Goal: Task Accomplishment & Management: Use online tool/utility

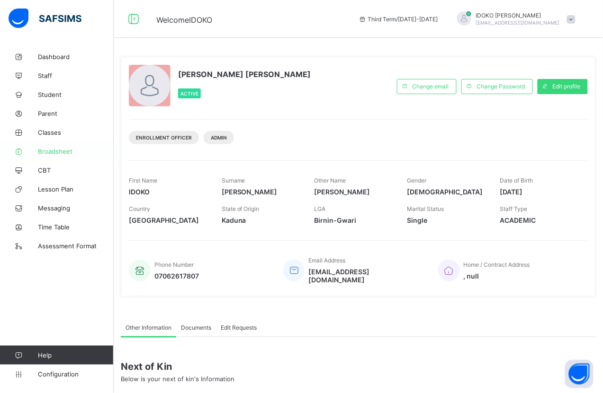
click at [61, 148] on span "Broadsheet" at bounding box center [76, 152] width 76 height 8
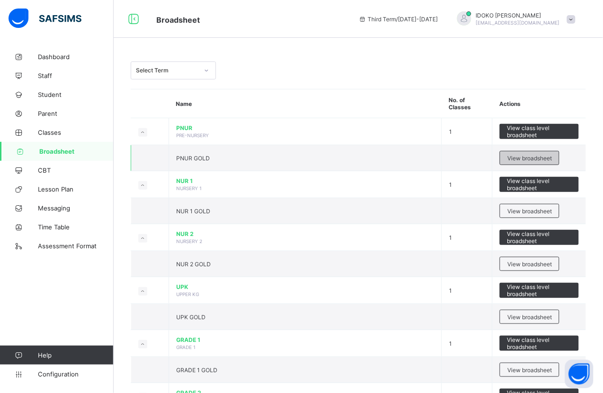
click at [547, 158] on span "View broadsheet" at bounding box center [529, 158] width 45 height 7
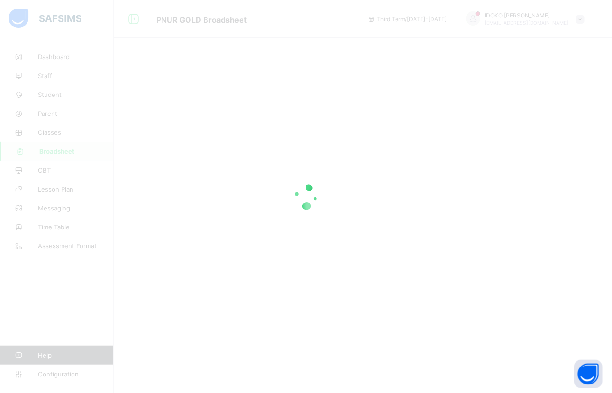
click at [564, 342] on div at bounding box center [306, 196] width 612 height 393
click at [444, 136] on div at bounding box center [306, 196] width 612 height 393
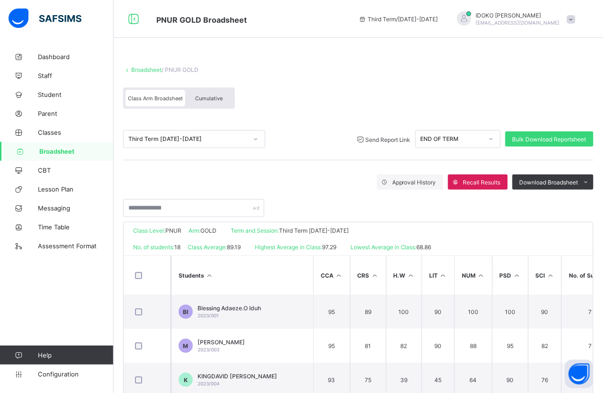
click at [392, 136] on span "Send Report Link" at bounding box center [387, 139] width 45 height 7
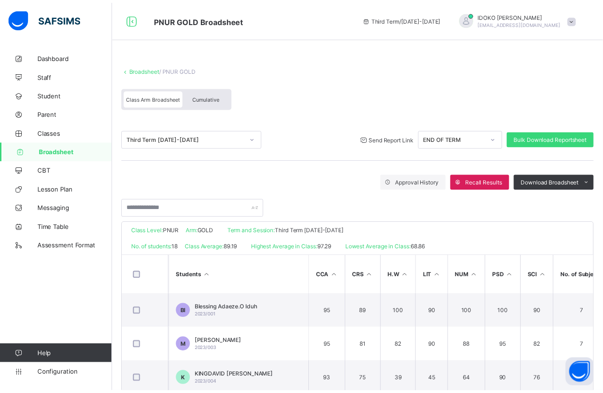
scroll to position [70, 0]
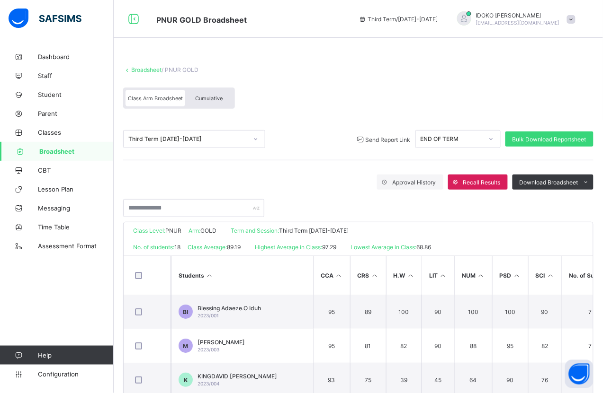
click at [76, 152] on span "Broadsheet" at bounding box center [76, 152] width 74 height 8
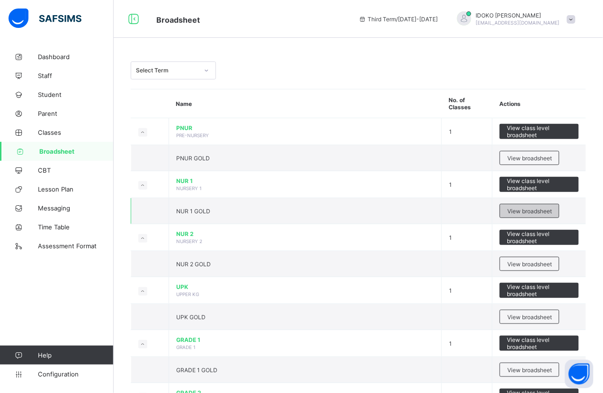
click at [549, 206] on div "View broadsheet" at bounding box center [529, 211] width 60 height 14
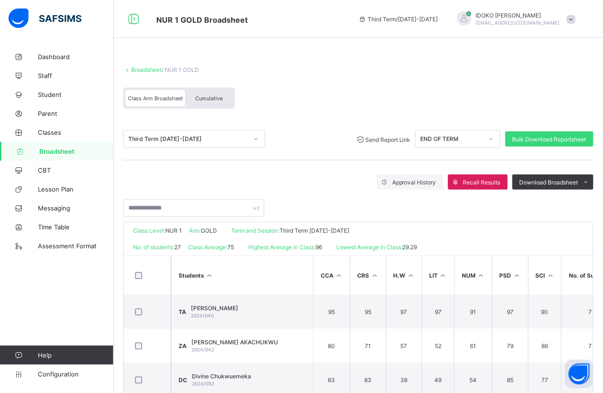
click at [392, 141] on div "Send Report Link" at bounding box center [382, 139] width 55 height 9
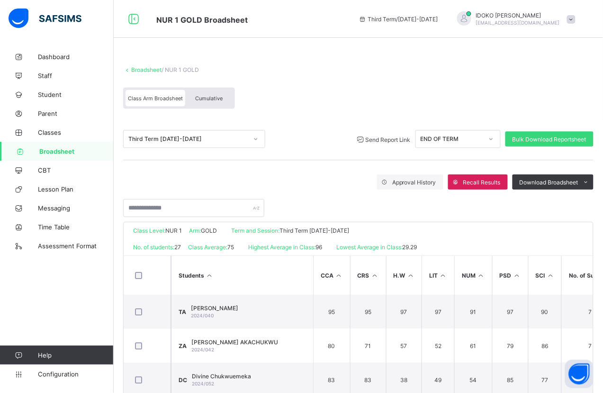
click at [76, 145] on link "Broadsheet" at bounding box center [57, 151] width 114 height 19
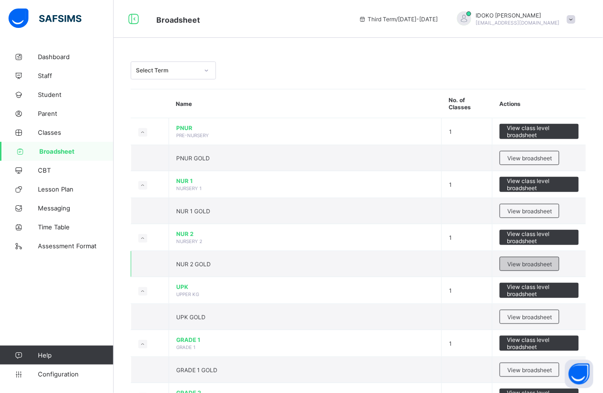
click at [534, 263] on span "View broadsheet" at bounding box center [529, 264] width 45 height 7
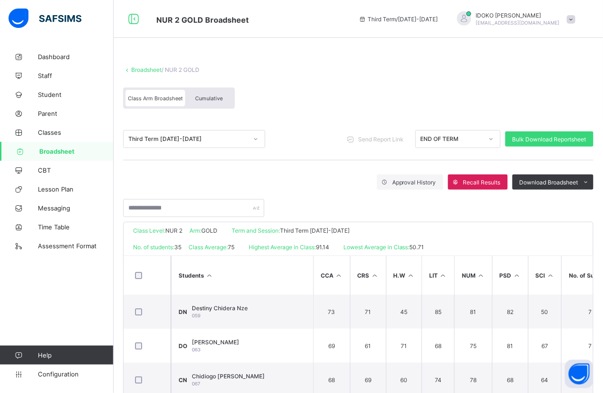
click at [146, 272] on div at bounding box center [147, 275] width 28 height 7
click at [400, 136] on span "Send Report Link" at bounding box center [387, 139] width 45 height 7
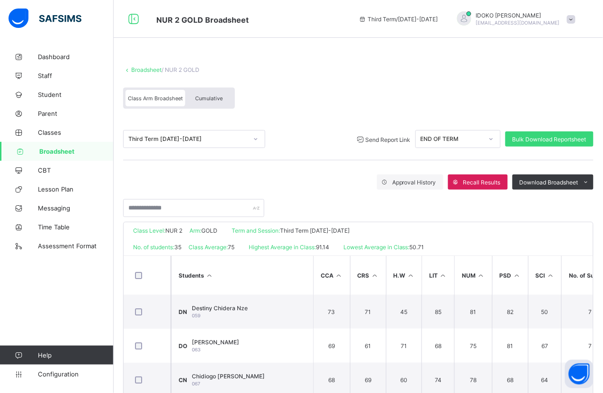
click at [66, 149] on span "Broadsheet" at bounding box center [76, 152] width 74 height 8
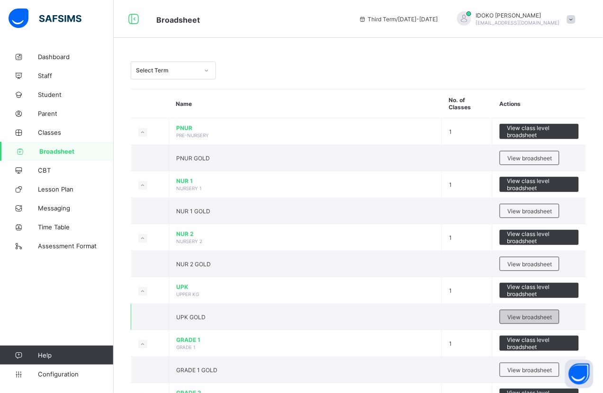
click at [527, 318] on span "View broadsheet" at bounding box center [529, 317] width 45 height 7
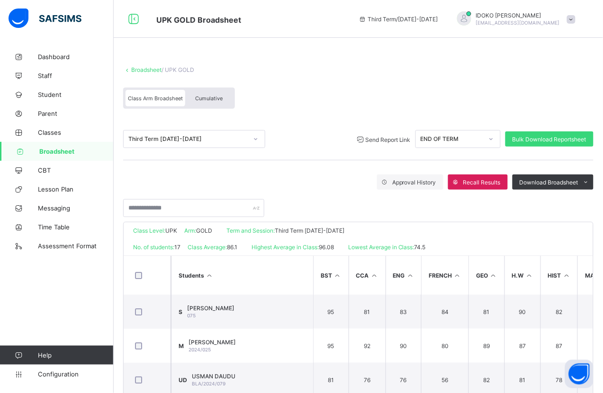
click at [393, 136] on span "Send Report Link" at bounding box center [387, 139] width 45 height 7
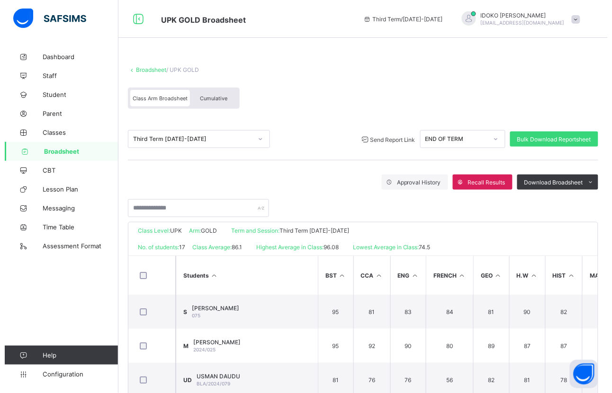
scroll to position [68, 0]
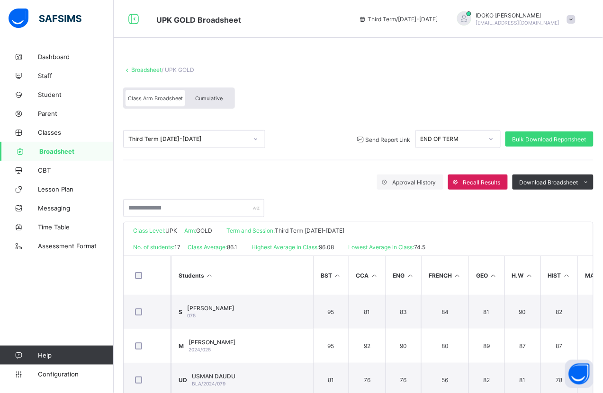
click at [63, 152] on span "Broadsheet" at bounding box center [76, 152] width 74 height 8
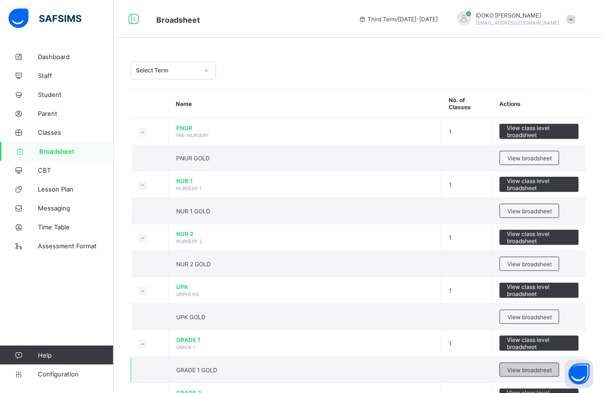
click at [528, 365] on div "View broadsheet" at bounding box center [529, 370] width 60 height 14
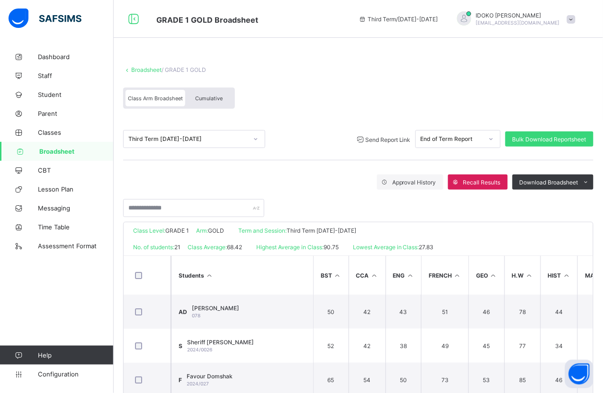
click at [396, 136] on span "Send Report Link" at bounding box center [387, 139] width 45 height 7
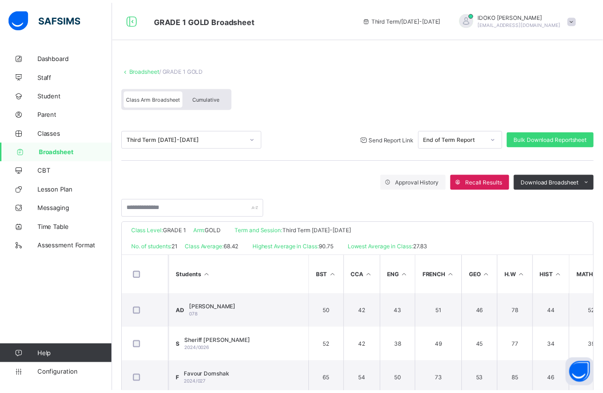
scroll to position [101, 0]
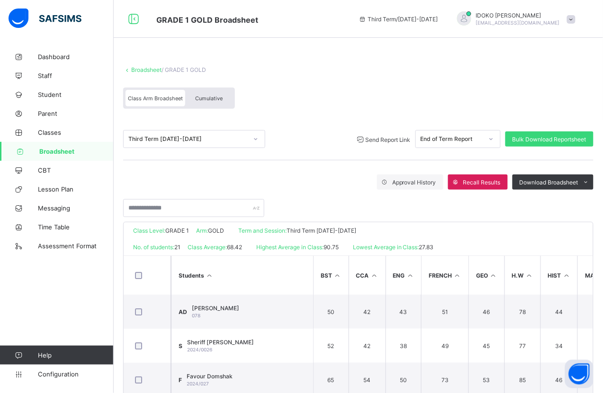
click at [89, 148] on span "Broadsheet" at bounding box center [76, 152] width 74 height 8
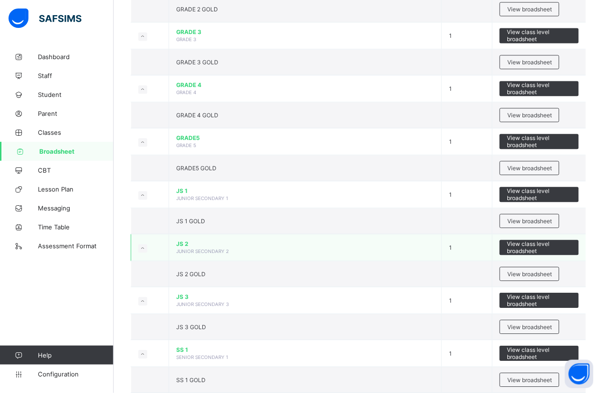
scroll to position [355, 0]
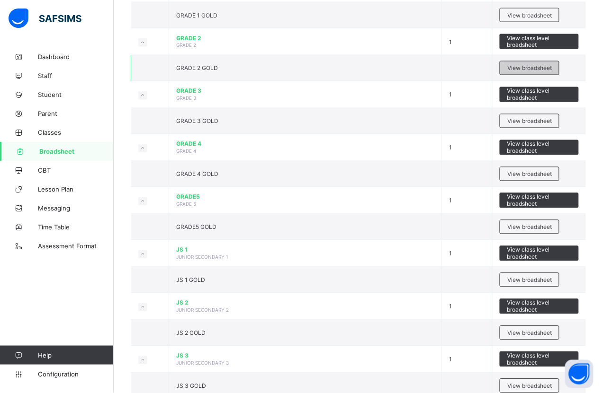
click at [533, 70] on span "View broadsheet" at bounding box center [529, 68] width 45 height 7
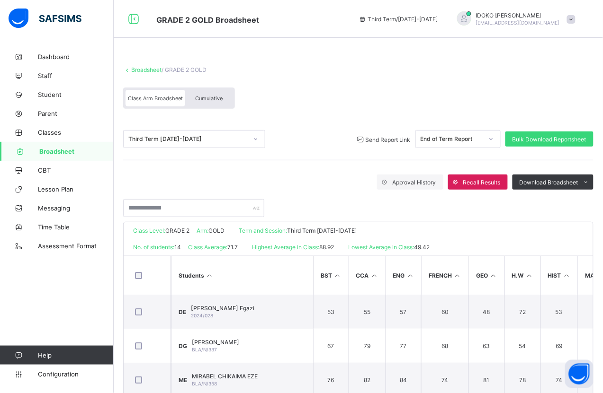
click at [400, 139] on span "Send Report Link" at bounding box center [387, 139] width 45 height 7
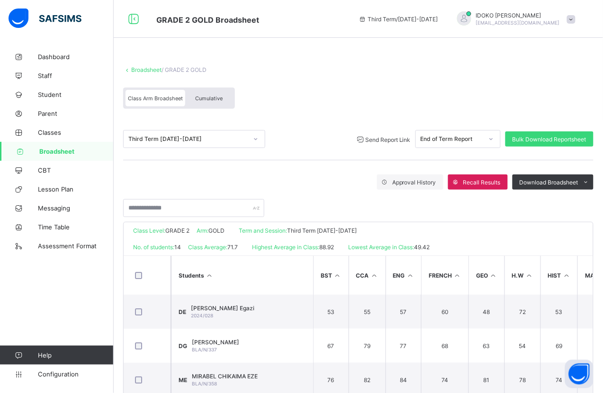
click at [72, 145] on link "Broadsheet" at bounding box center [57, 151] width 114 height 19
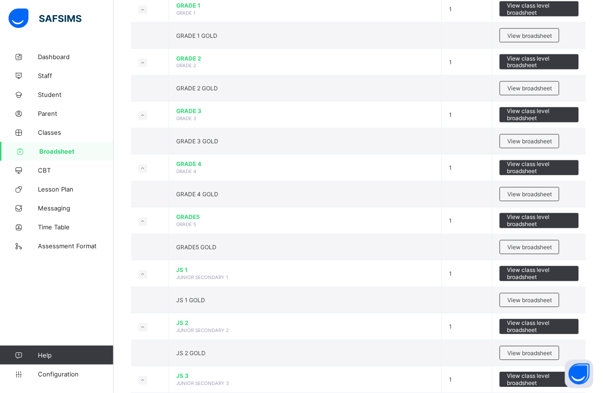
scroll to position [296, 0]
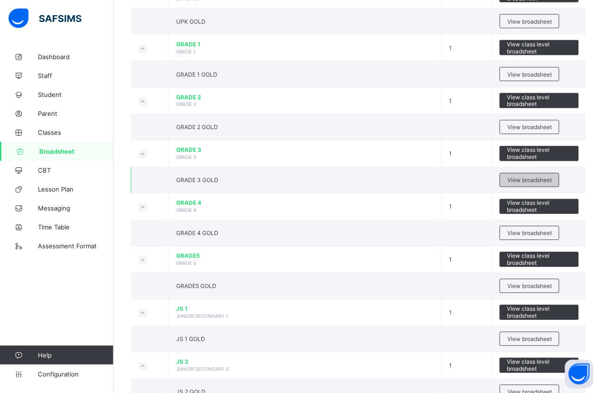
click at [528, 182] on span "View broadsheet" at bounding box center [529, 180] width 45 height 7
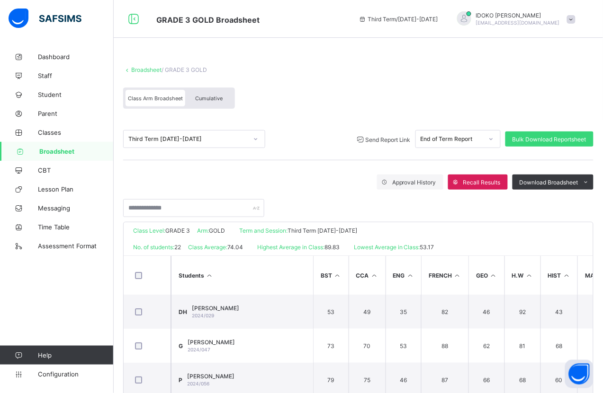
click at [391, 135] on div "Send Report Link" at bounding box center [382, 139] width 55 height 9
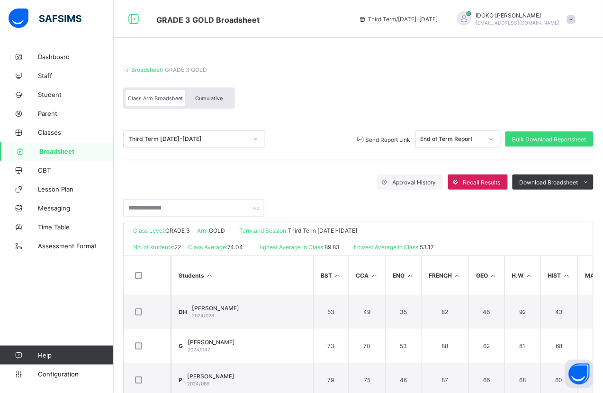
click at [74, 145] on link "Broadsheet" at bounding box center [57, 151] width 114 height 19
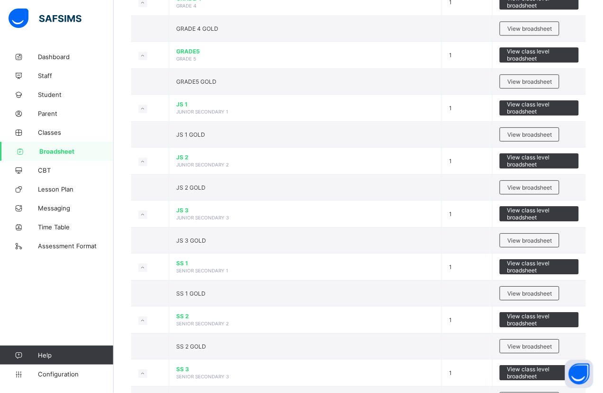
scroll to position [481, 0]
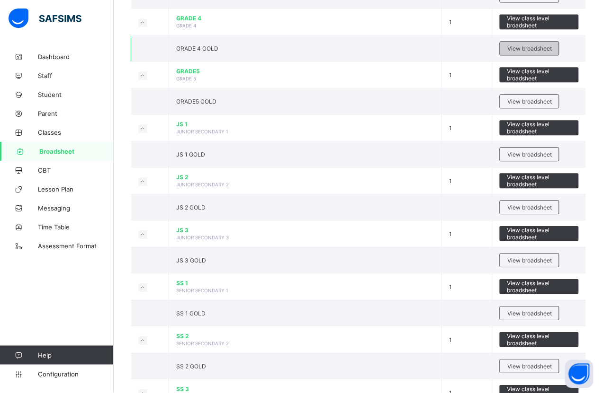
click at [547, 46] on span "View broadsheet" at bounding box center [529, 48] width 45 height 7
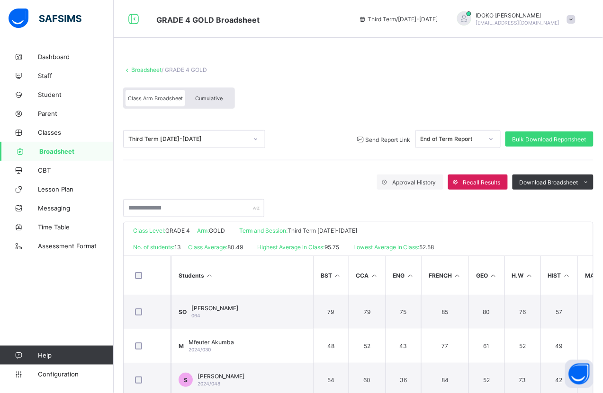
click at [401, 141] on span "Send Report Link" at bounding box center [387, 139] width 45 height 7
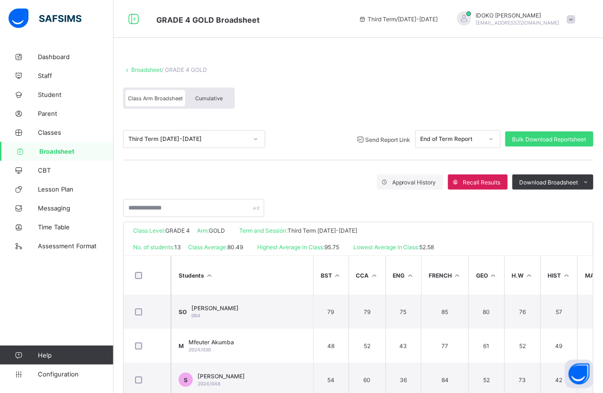
click at [70, 148] on span "Broadsheet" at bounding box center [76, 152] width 74 height 8
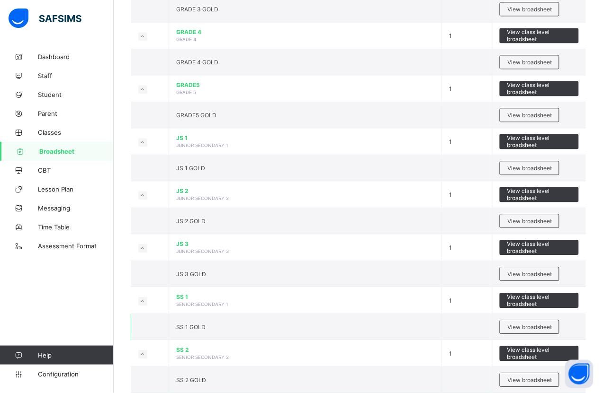
scroll to position [481, 0]
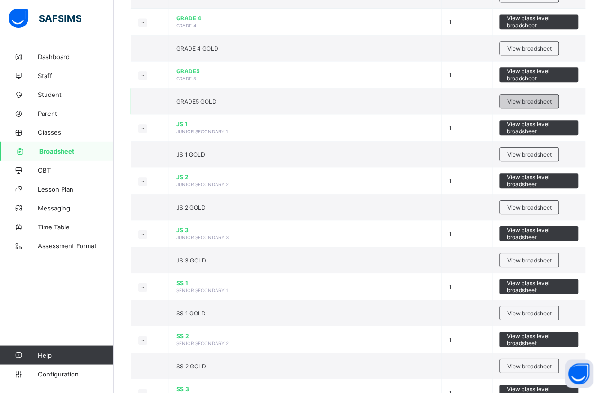
click at [539, 98] on span "View broadsheet" at bounding box center [529, 101] width 45 height 7
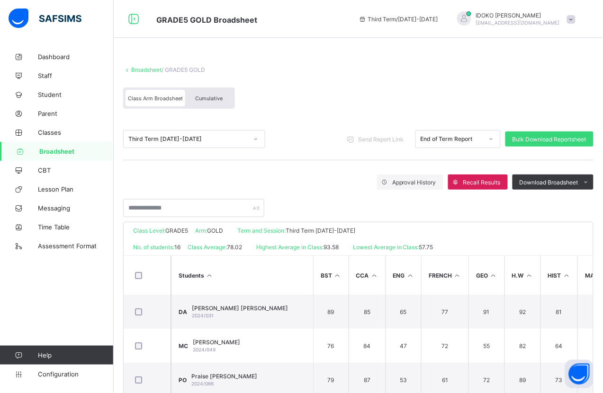
click at [132, 266] on div at bounding box center [147, 276] width 33 height 20
click at [386, 136] on span "Send Report Link" at bounding box center [387, 139] width 45 height 7
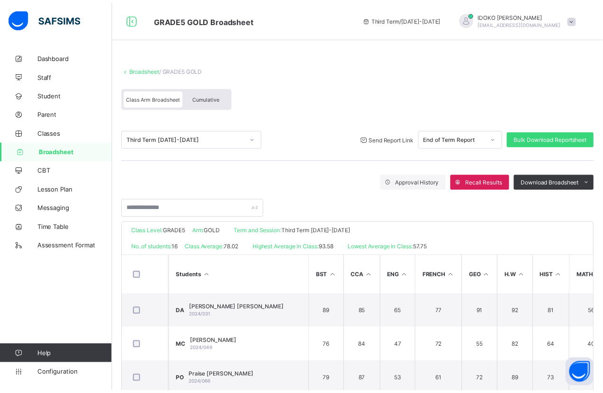
scroll to position [68, 0]
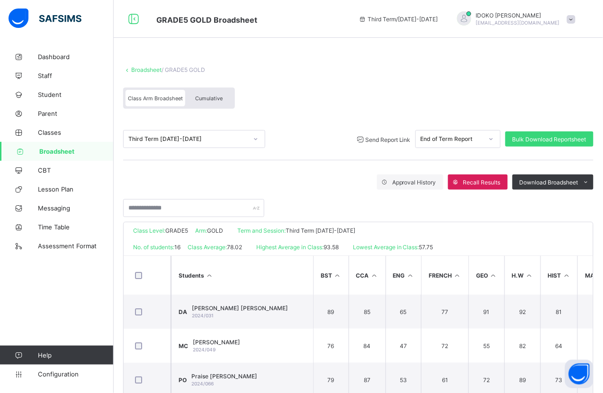
click at [74, 148] on span "Broadsheet" at bounding box center [76, 152] width 74 height 8
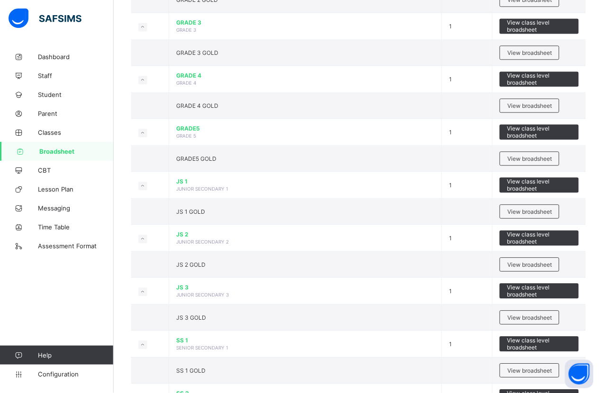
scroll to position [414, 0]
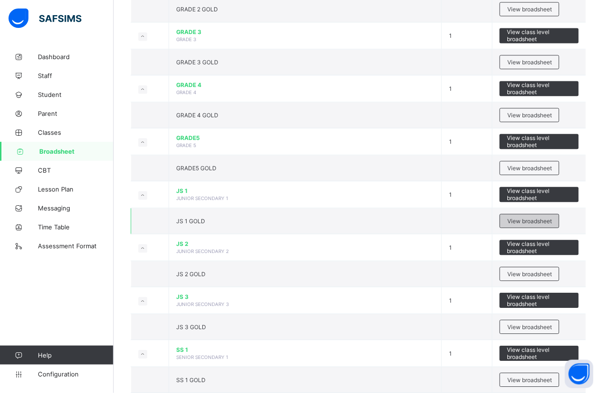
click at [525, 226] on div "View broadsheet" at bounding box center [529, 221] width 60 height 14
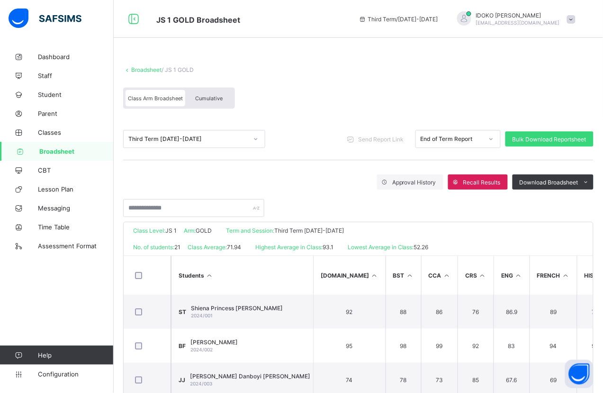
click at [143, 268] on div at bounding box center [147, 276] width 33 height 20
click at [134, 276] on div at bounding box center [147, 275] width 28 height 7
click at [392, 136] on span "Send Report Link" at bounding box center [387, 139] width 45 height 7
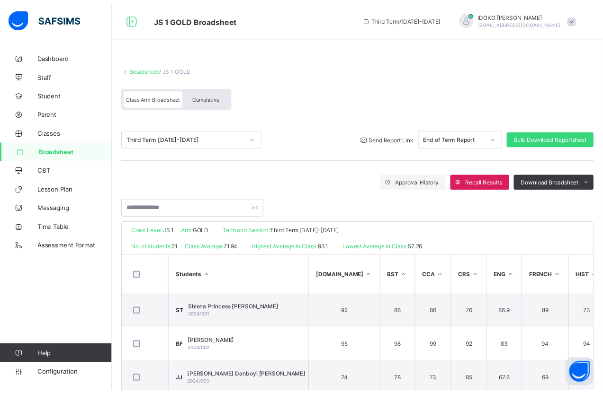
scroll to position [101, 0]
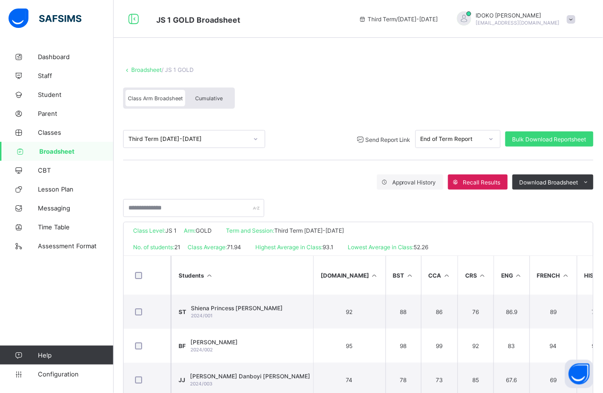
click at [89, 147] on link "Broadsheet" at bounding box center [57, 151] width 114 height 19
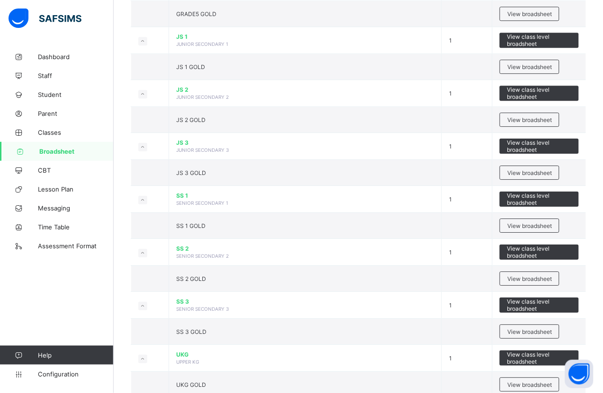
scroll to position [599, 0]
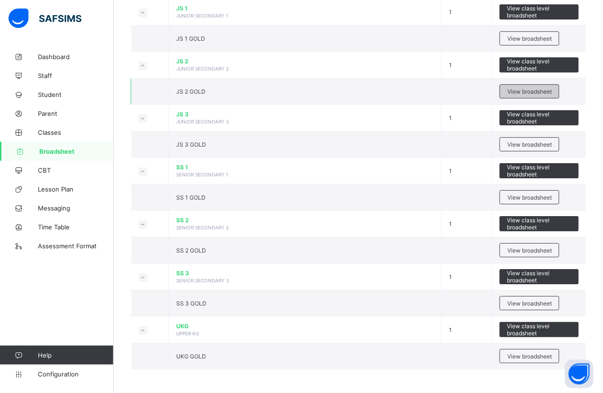
click at [524, 89] on span "View broadsheet" at bounding box center [529, 91] width 45 height 7
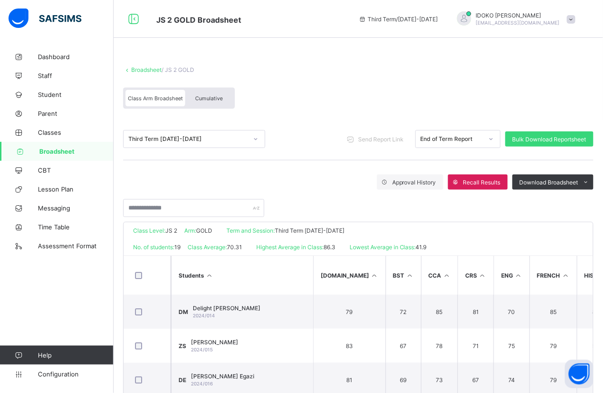
click at [136, 277] on div at bounding box center [147, 275] width 28 height 7
click at [393, 140] on span "Send Report Link" at bounding box center [387, 139] width 45 height 7
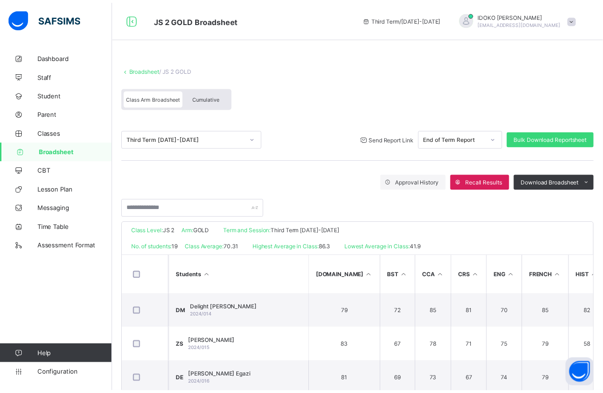
scroll to position [101, 0]
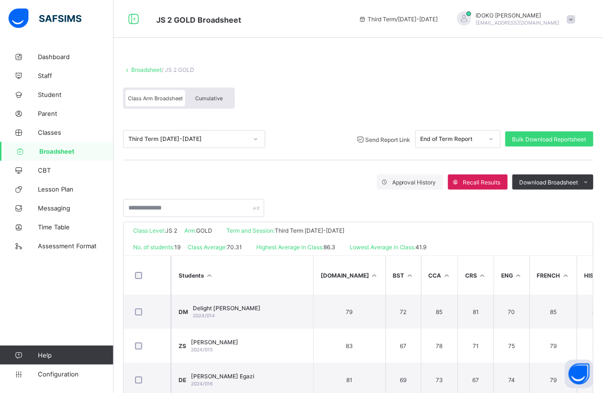
click at [85, 145] on link "Broadsheet" at bounding box center [57, 151] width 114 height 19
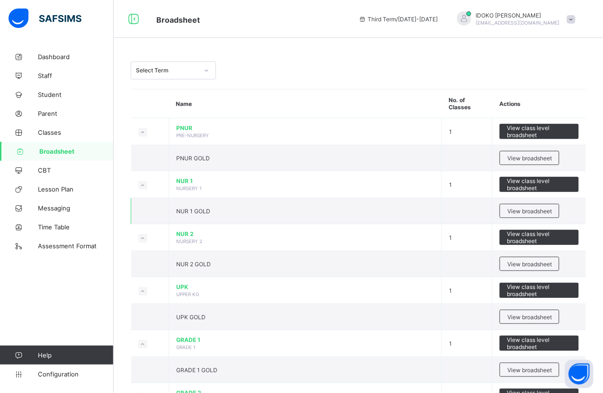
scroll to position [599, 0]
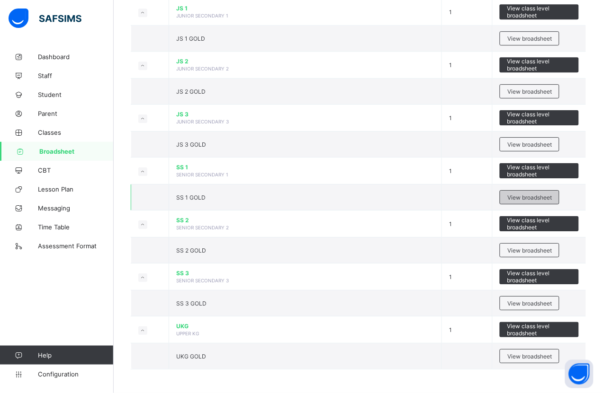
click at [543, 199] on span "View broadsheet" at bounding box center [529, 197] width 45 height 7
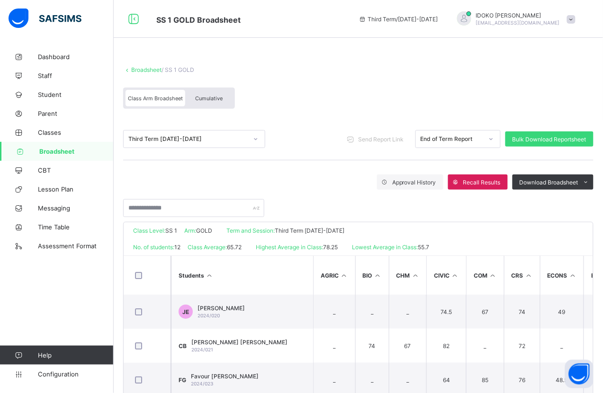
click at [139, 268] on div at bounding box center [147, 276] width 33 height 20
click at [398, 136] on span "Send Report Link" at bounding box center [387, 139] width 45 height 7
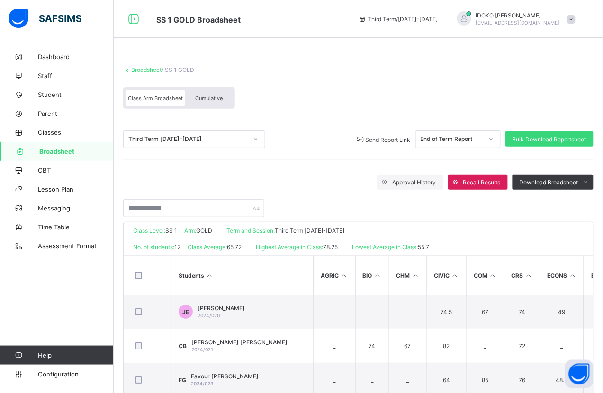
click at [76, 151] on span "Broadsheet" at bounding box center [76, 152] width 74 height 8
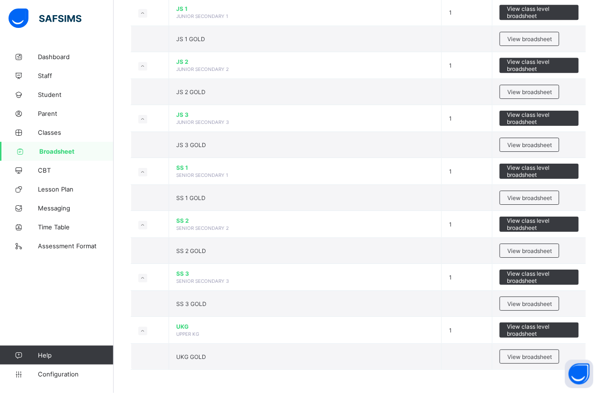
scroll to position [599, 0]
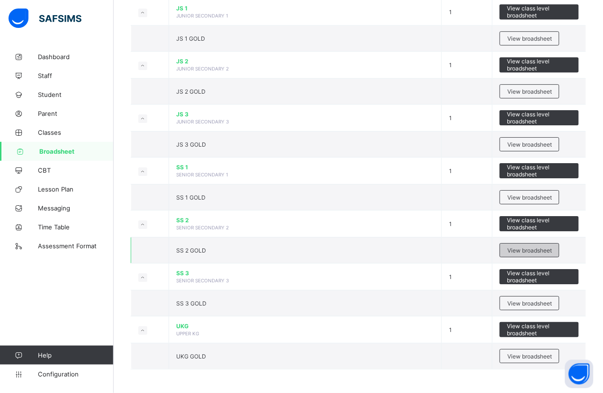
click at [538, 248] on span "View broadsheet" at bounding box center [529, 250] width 45 height 7
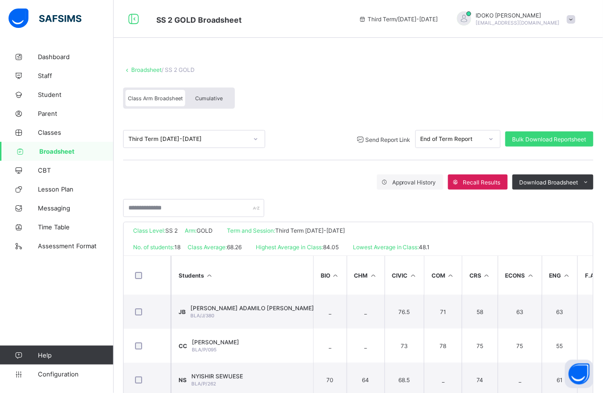
click at [394, 137] on span "Send Report Link" at bounding box center [387, 139] width 45 height 7
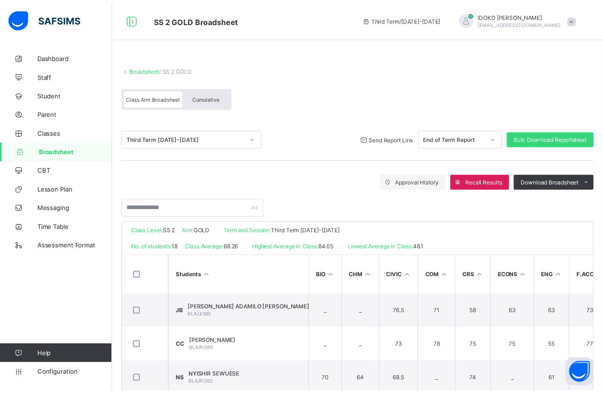
scroll to position [68, 0]
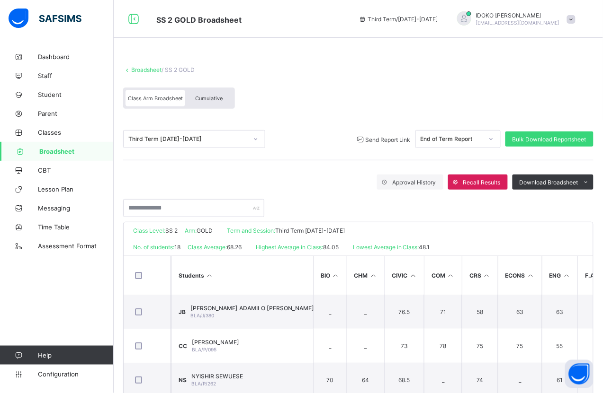
click at [88, 153] on span "Broadsheet" at bounding box center [76, 152] width 74 height 8
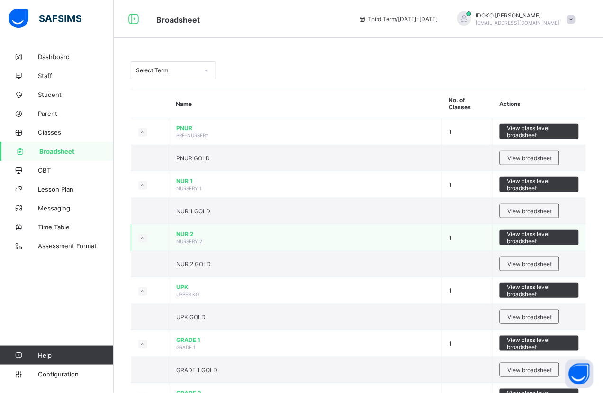
scroll to position [599, 0]
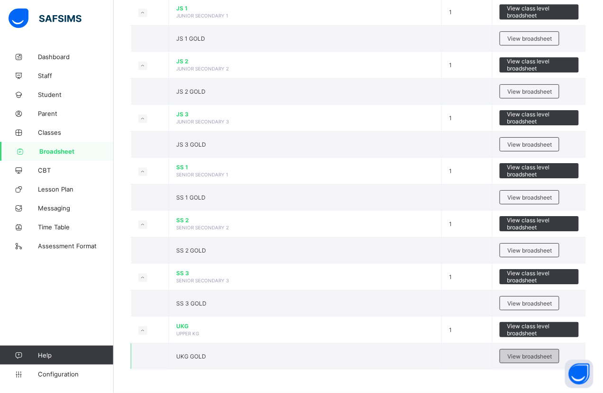
click at [539, 355] on span "View broadsheet" at bounding box center [529, 356] width 45 height 7
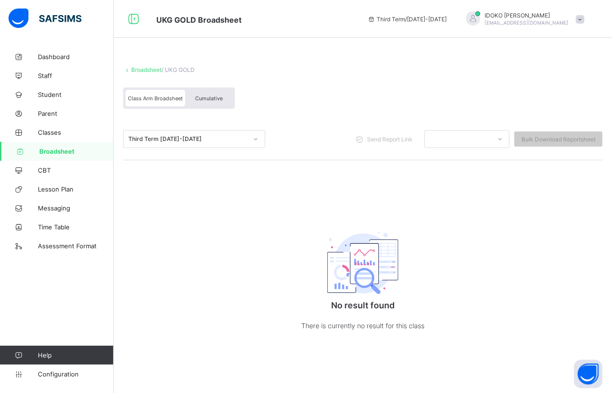
click at [356, 283] on img at bounding box center [362, 263] width 71 height 62
click at [213, 97] on span "Cumulative" at bounding box center [208, 98] width 27 height 7
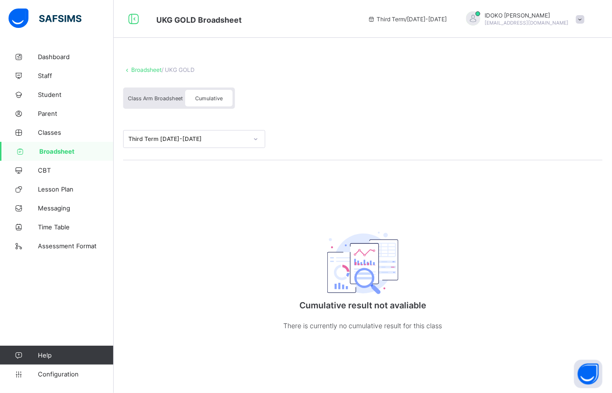
click at [160, 92] on div "Class Arm Broadsheet" at bounding box center [155, 98] width 60 height 17
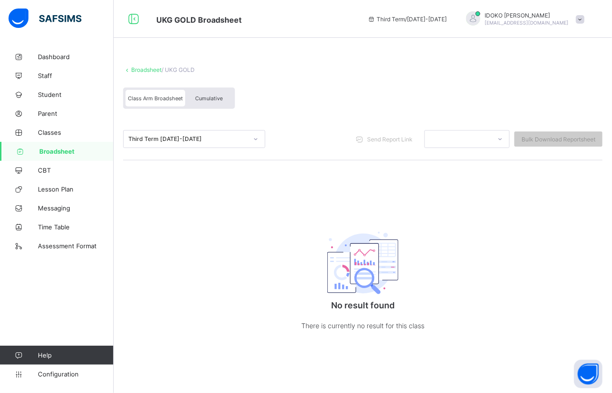
click at [50, 148] on span "Broadsheet" at bounding box center [76, 152] width 74 height 8
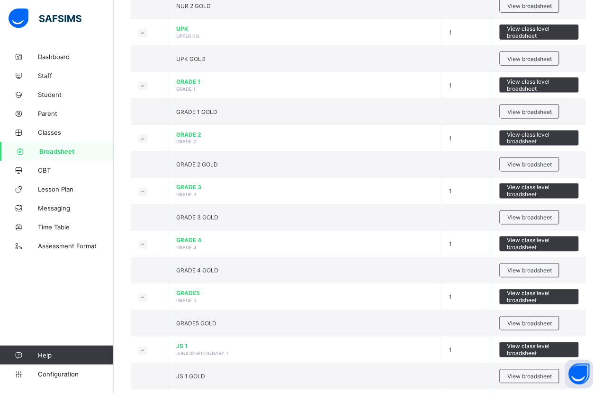
scroll to position [254, 0]
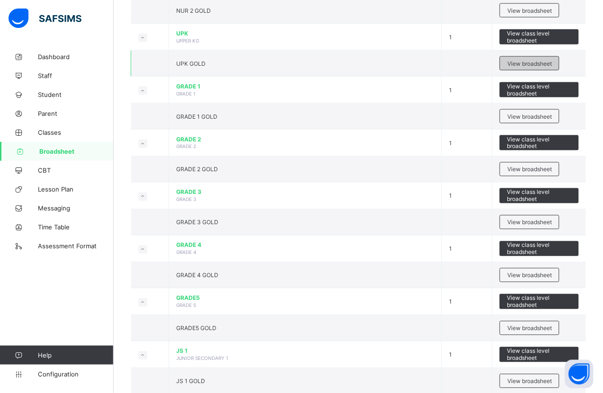
click at [549, 62] on span "View broadsheet" at bounding box center [529, 63] width 45 height 7
